Goal: Information Seeking & Learning: Learn about a topic

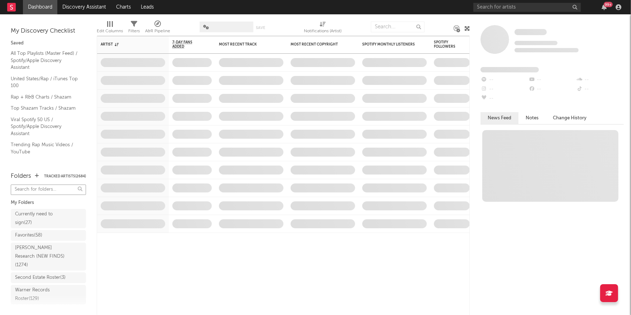
click at [44, 188] on input "text" at bounding box center [48, 189] width 75 height 10
click at [383, 29] on input "text" at bounding box center [398, 26] width 54 height 11
type input "cuffing"
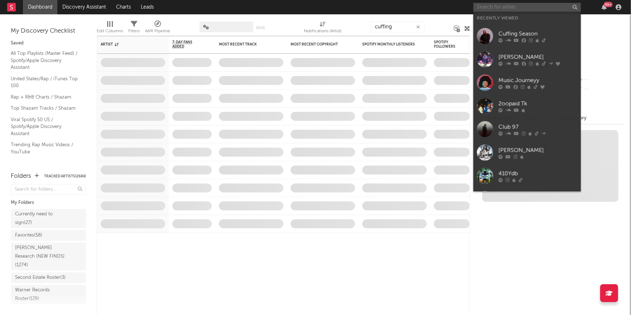
click at [510, 7] on input "text" at bounding box center [526, 7] width 107 height 9
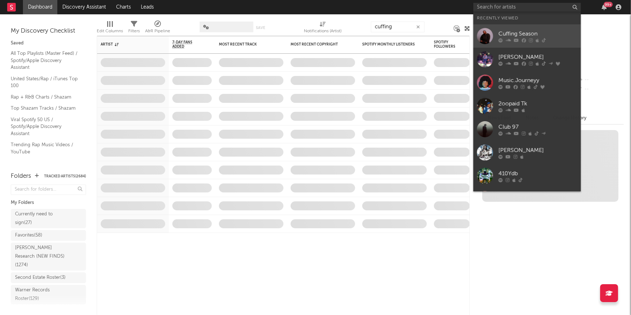
click at [521, 35] on div "Cuffing Season" at bounding box center [537, 33] width 79 height 9
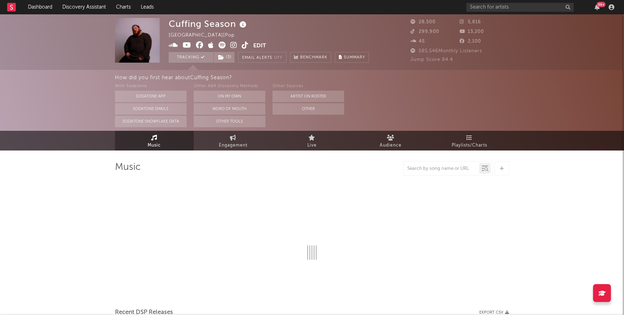
select select "6m"
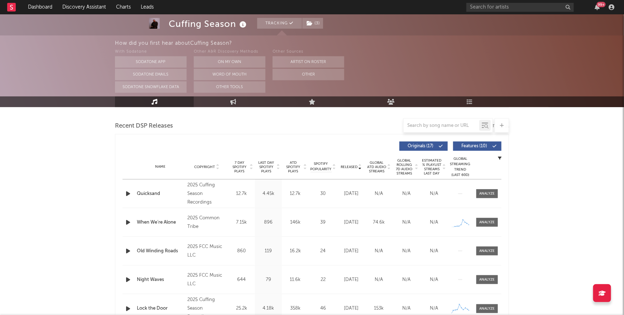
scroll to position [238, 0]
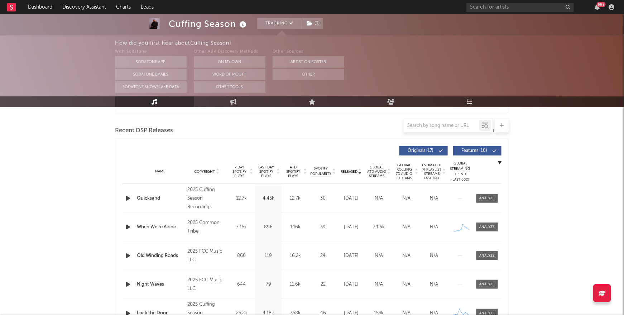
click at [239, 171] on span "7 Day Spotify Plays" at bounding box center [239, 171] width 19 height 13
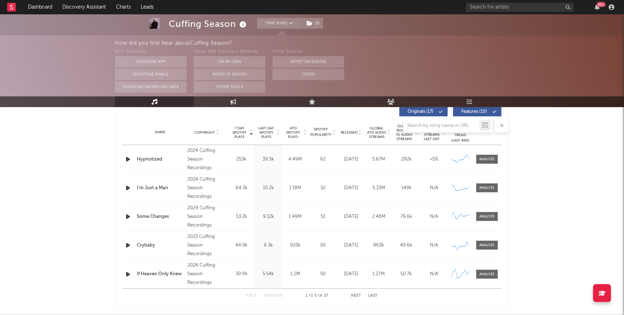
scroll to position [278, 0]
click at [36, 8] on link "Dashboard" at bounding box center [40, 7] width 34 height 14
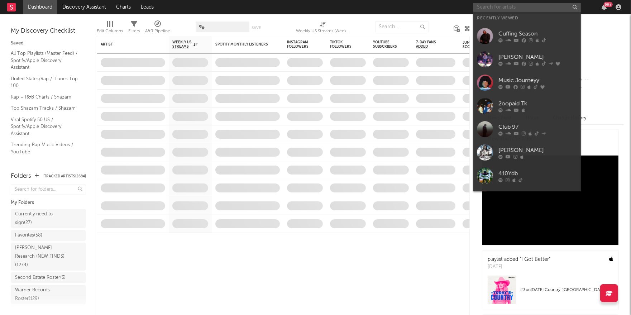
click at [531, 7] on input "text" at bounding box center [526, 7] width 107 height 9
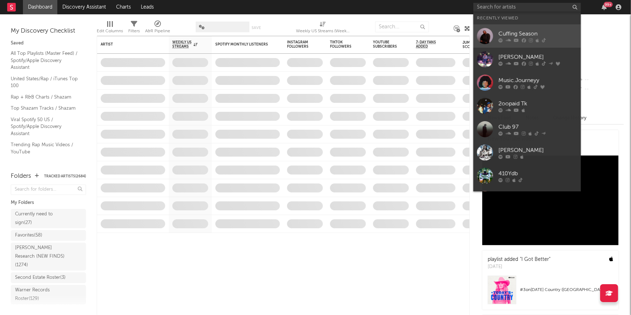
click at [528, 31] on div "Cuffing Season" at bounding box center [537, 33] width 79 height 9
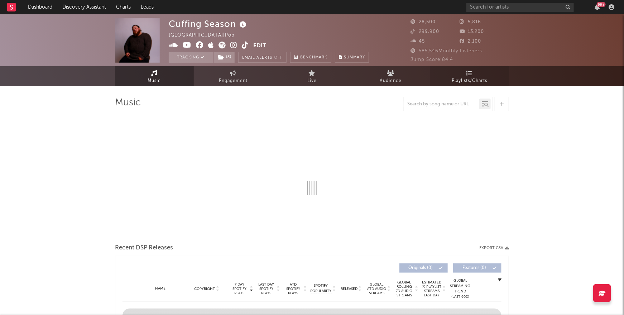
select select "6m"
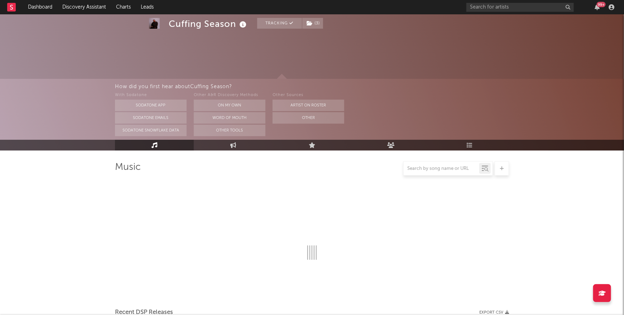
select select "6m"
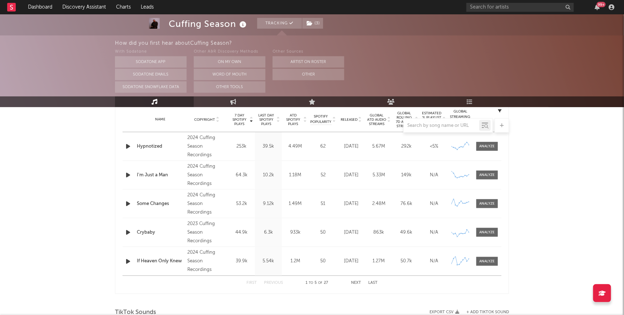
scroll to position [290, 0]
click at [356, 282] on button "Next" at bounding box center [356, 283] width 10 height 4
